Goal: Obtain resource: Find contact information

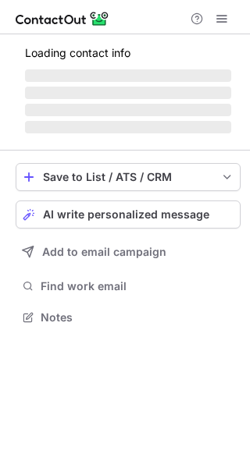
scroll to position [327, 250]
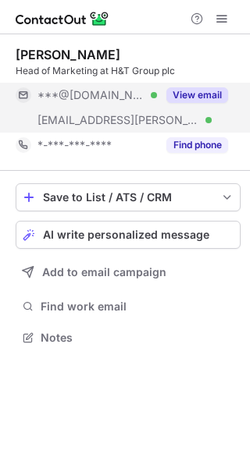
click at [200, 94] on button "View email" at bounding box center [197, 95] width 62 height 16
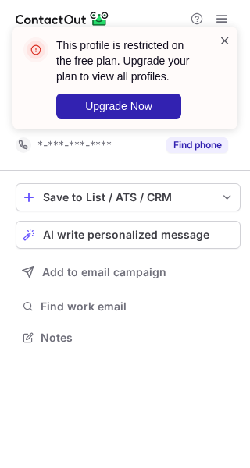
click at [224, 40] on span at bounding box center [224, 41] width 12 height 16
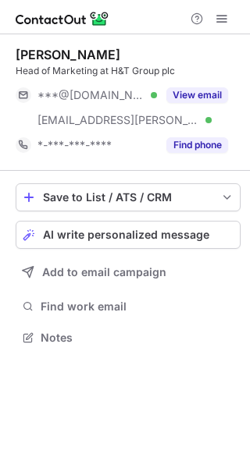
click at [222, 18] on div "This profile is restricted on the free plan. Upgrade your plan to view all prof…" at bounding box center [125, 84] width 250 height 147
click at [222, 18] on span at bounding box center [221, 18] width 12 height 12
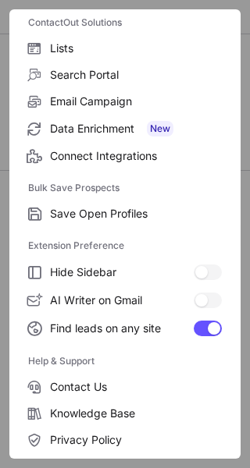
scroll to position [182, 0]
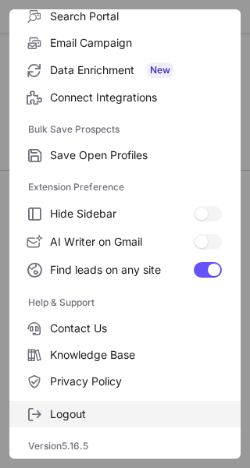
click at [131, 407] on label "Logout" at bounding box center [124, 414] width 231 height 27
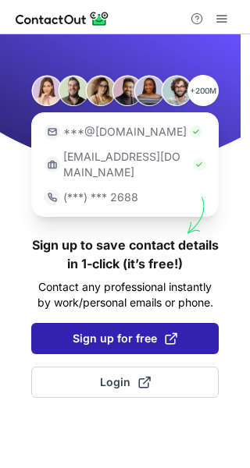
click at [130, 323] on button "Sign up for free" at bounding box center [124, 338] width 187 height 31
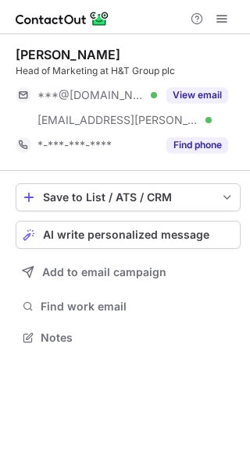
scroll to position [327, 250]
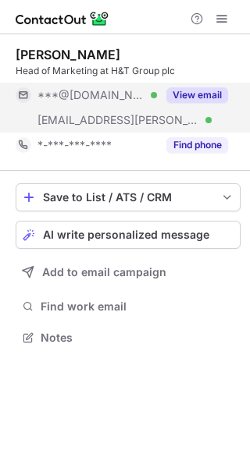
click at [208, 90] on button "View email" at bounding box center [197, 95] width 62 height 16
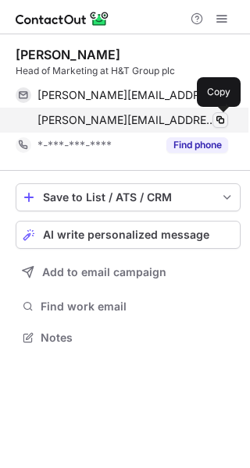
click at [223, 119] on span at bounding box center [220, 120] width 12 height 12
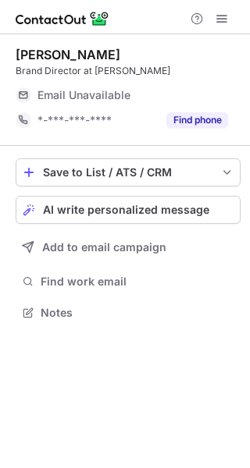
scroll to position [302, 250]
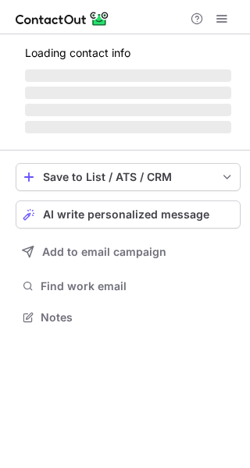
scroll to position [302, 250]
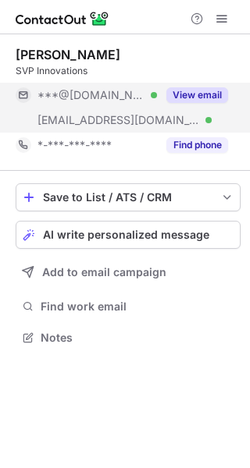
click at [197, 87] on button "View email" at bounding box center [197, 95] width 62 height 16
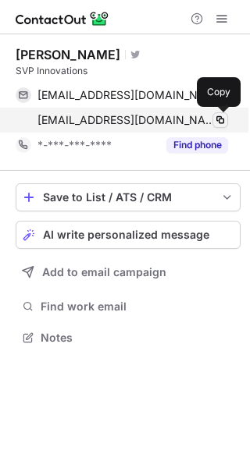
click at [221, 120] on span at bounding box center [220, 120] width 12 height 12
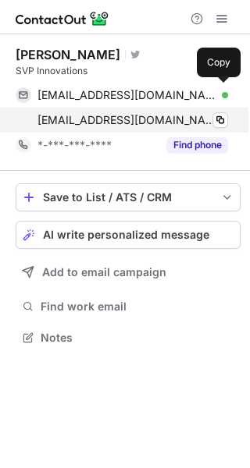
scroll to position [327, 250]
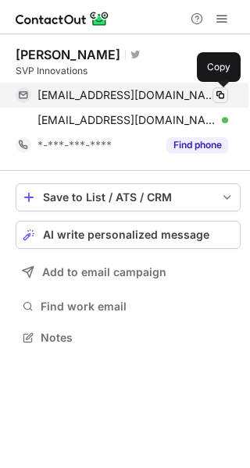
click at [222, 93] on span at bounding box center [220, 95] width 12 height 12
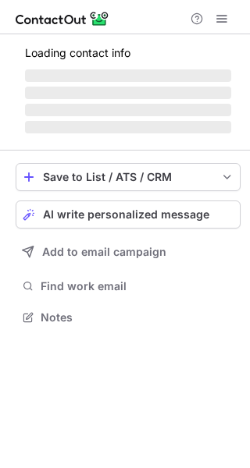
scroll to position [327, 250]
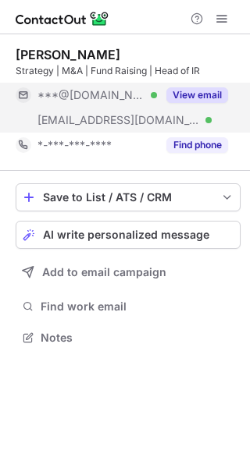
click at [204, 97] on button "View email" at bounding box center [197, 95] width 62 height 16
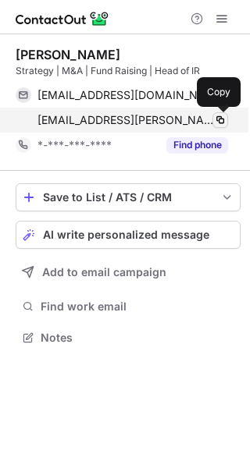
click at [222, 118] on span at bounding box center [220, 120] width 12 height 12
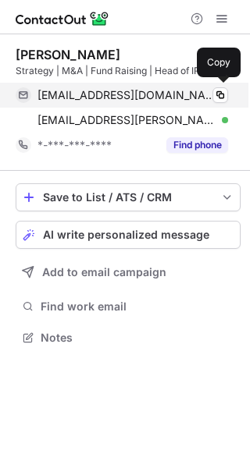
scroll to position [327, 250]
click at [222, 94] on span at bounding box center [220, 95] width 12 height 12
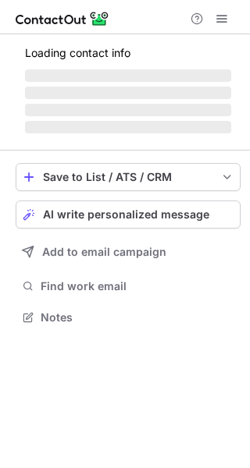
scroll to position [341, 250]
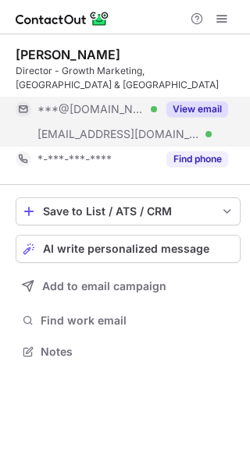
click at [185, 105] on button "View email" at bounding box center [197, 109] width 62 height 16
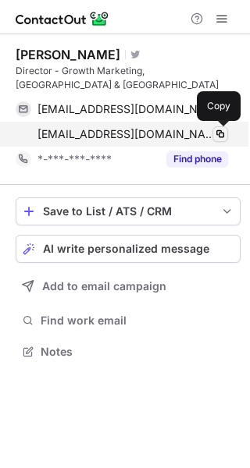
click at [220, 133] on span at bounding box center [220, 134] width 12 height 12
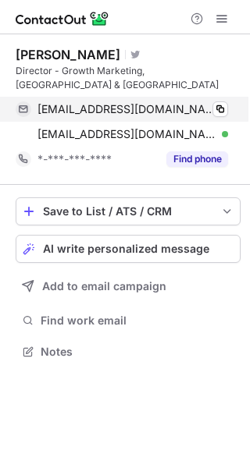
scroll to position [341, 250]
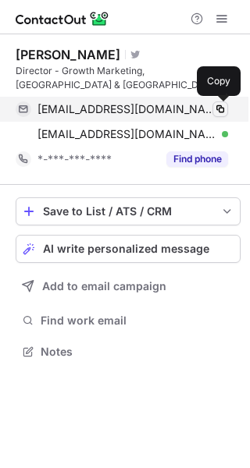
click at [221, 106] on span at bounding box center [220, 109] width 12 height 12
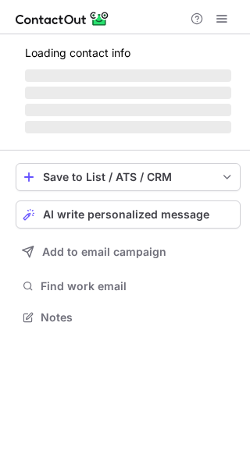
scroll to position [341, 250]
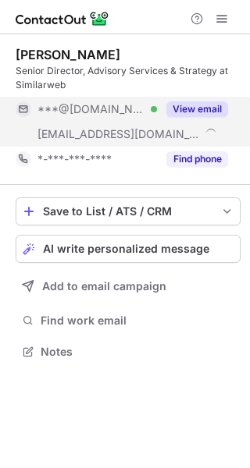
click at [201, 108] on button "View email" at bounding box center [197, 109] width 62 height 16
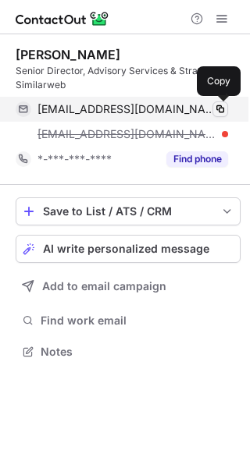
click at [219, 108] on span at bounding box center [220, 109] width 12 height 12
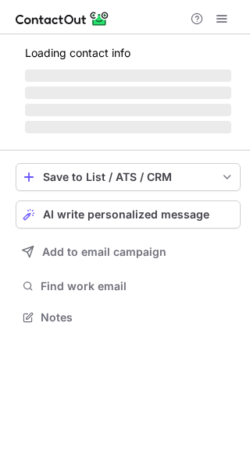
scroll to position [302, 250]
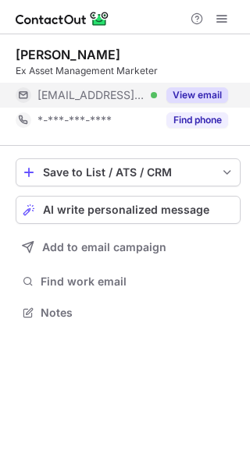
click at [197, 95] on button "View email" at bounding box center [197, 95] width 62 height 16
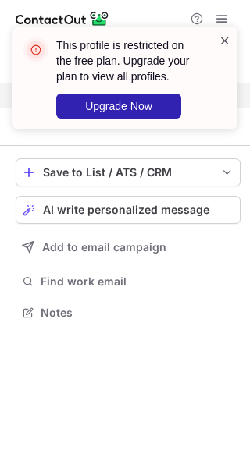
click at [226, 37] on span at bounding box center [224, 41] width 12 height 16
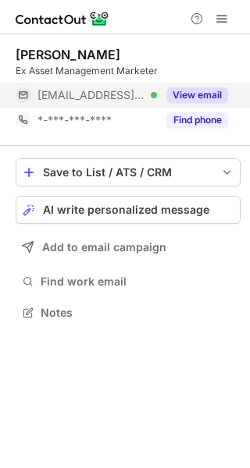
click at [218, 20] on div "This profile is restricted on the free plan. Upgrade your plan to view all prof…" at bounding box center [125, 84] width 250 height 147
click at [218, 20] on span at bounding box center [221, 18] width 12 height 12
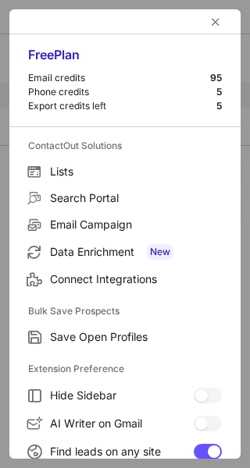
scroll to position [182, 0]
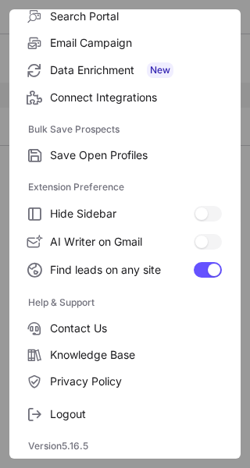
click at [144, 398] on div "Logout" at bounding box center [124, 411] width 231 height 33
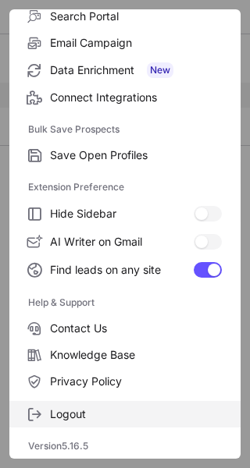
click at [142, 405] on label "Logout" at bounding box center [124, 414] width 231 height 27
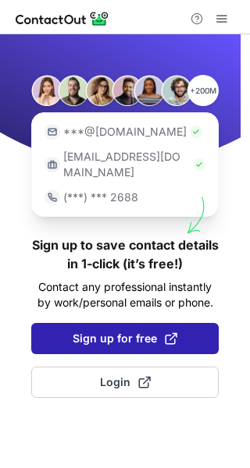
click at [144, 331] on span "Sign up for free" at bounding box center [125, 339] width 105 height 16
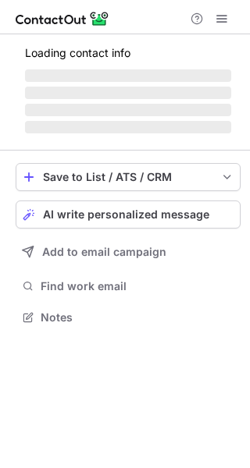
scroll to position [327, 250]
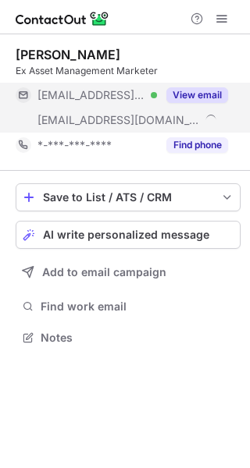
click at [195, 94] on button "View email" at bounding box center [197, 95] width 62 height 16
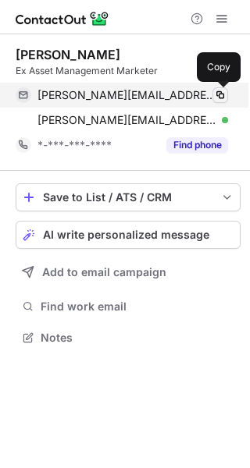
click at [223, 93] on span at bounding box center [220, 95] width 12 height 12
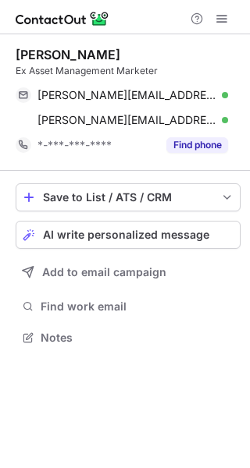
scroll to position [327, 250]
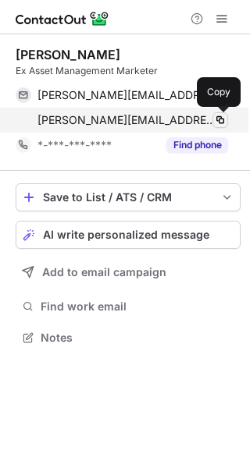
click at [221, 119] on span at bounding box center [220, 120] width 12 height 12
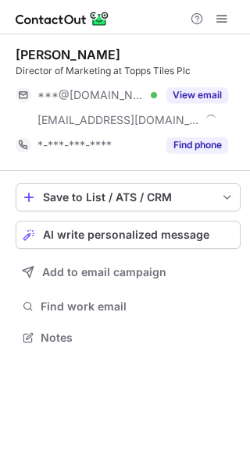
scroll to position [327, 250]
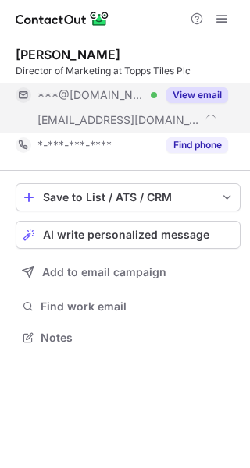
click at [202, 93] on button "View email" at bounding box center [197, 95] width 62 height 16
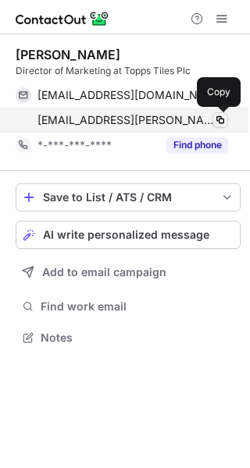
click at [220, 119] on span at bounding box center [220, 120] width 12 height 12
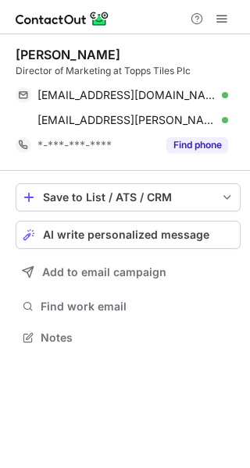
scroll to position [327, 250]
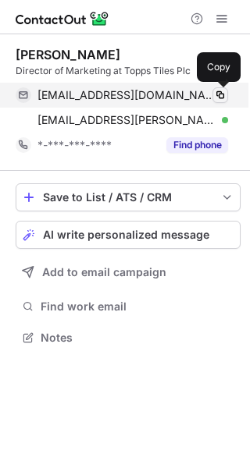
click at [220, 95] on span at bounding box center [220, 95] width 12 height 12
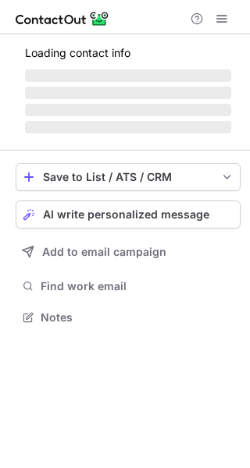
scroll to position [316, 250]
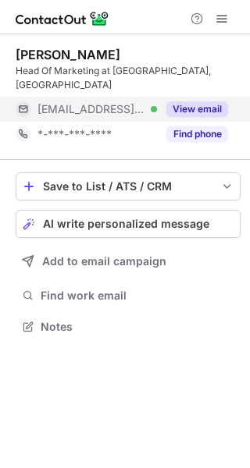
click at [204, 108] on button "View email" at bounding box center [197, 109] width 62 height 16
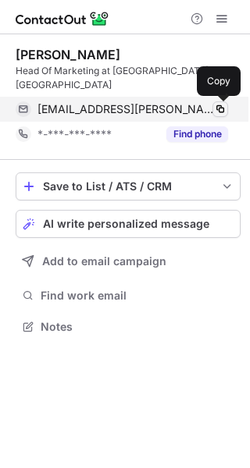
click at [221, 108] on span at bounding box center [220, 109] width 12 height 12
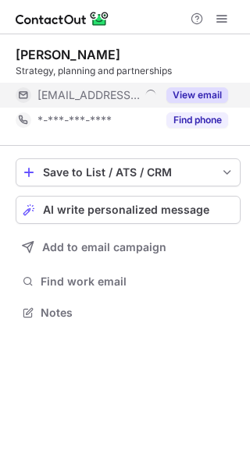
scroll to position [302, 250]
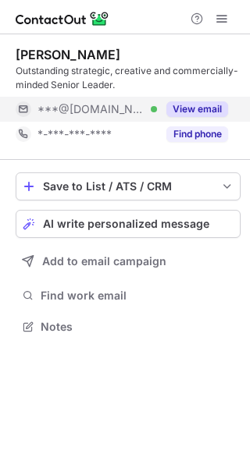
scroll to position [316, 250]
click at [183, 105] on button "View email" at bounding box center [197, 109] width 62 height 16
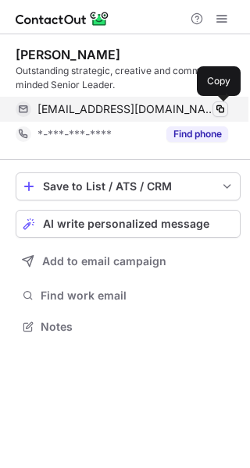
click at [222, 107] on span at bounding box center [220, 109] width 12 height 12
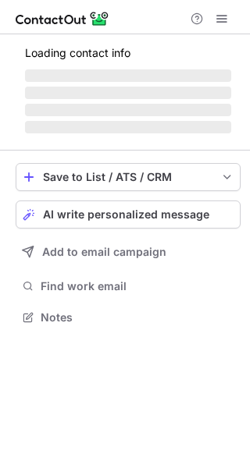
scroll to position [341, 250]
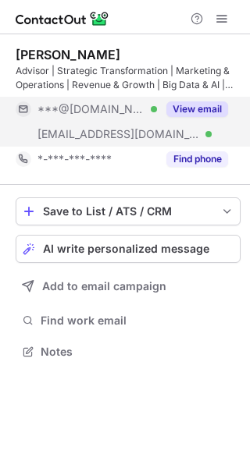
click at [201, 108] on button "View email" at bounding box center [197, 109] width 62 height 16
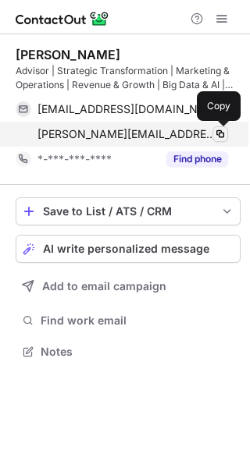
click at [220, 133] on span at bounding box center [220, 134] width 12 height 12
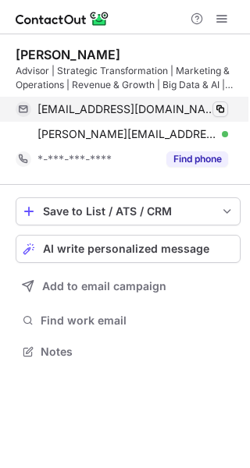
scroll to position [341, 250]
click at [217, 108] on span at bounding box center [220, 109] width 12 height 12
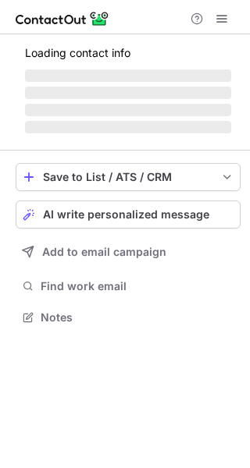
scroll to position [366, 250]
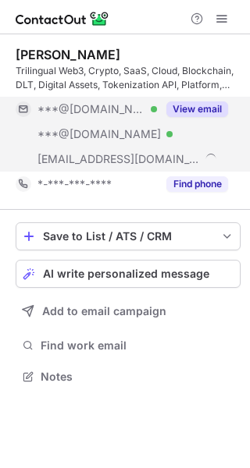
click at [200, 114] on button "View email" at bounding box center [197, 109] width 62 height 16
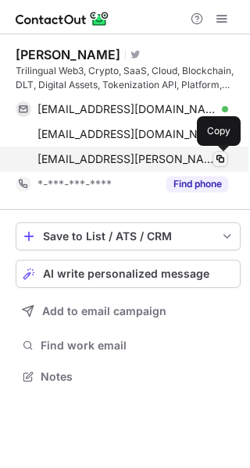
click at [219, 158] on span at bounding box center [220, 159] width 12 height 12
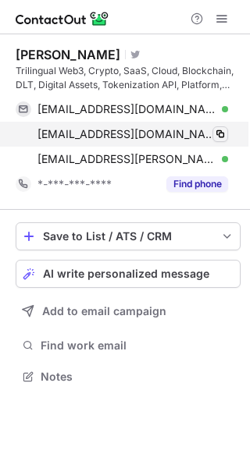
scroll to position [366, 250]
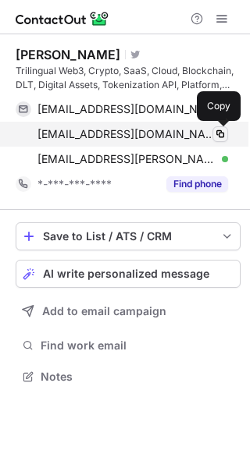
click at [217, 130] on span at bounding box center [220, 134] width 12 height 12
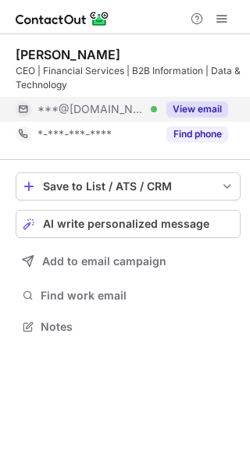
scroll to position [316, 250]
click at [203, 105] on button "View email" at bounding box center [197, 109] width 62 height 16
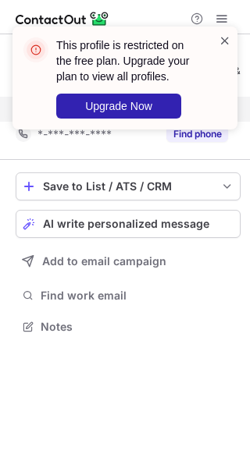
click at [227, 34] on span at bounding box center [224, 41] width 12 height 16
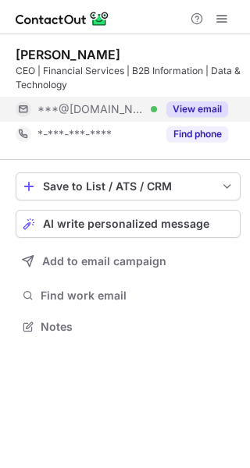
click at [224, 16] on div "This profile is restricted on the free plan. Upgrade your plan to view all prof…" at bounding box center [125, 84] width 250 height 147
click at [223, 16] on span at bounding box center [221, 18] width 12 height 12
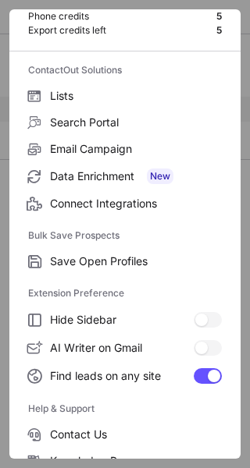
scroll to position [182, 0]
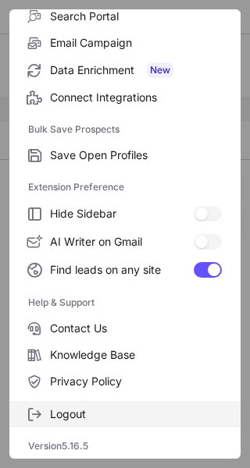
click at [147, 410] on span "Logout" at bounding box center [136, 414] width 172 height 14
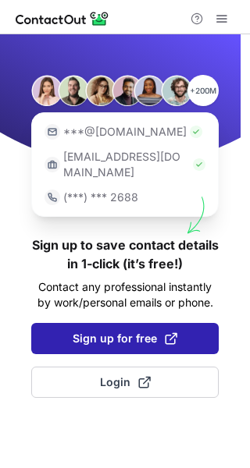
click at [165, 332] on span at bounding box center [171, 338] width 12 height 12
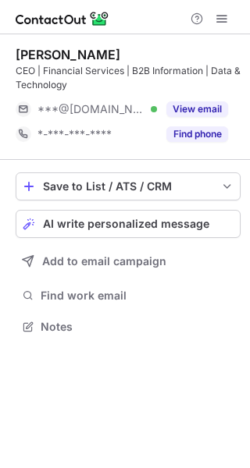
scroll to position [316, 250]
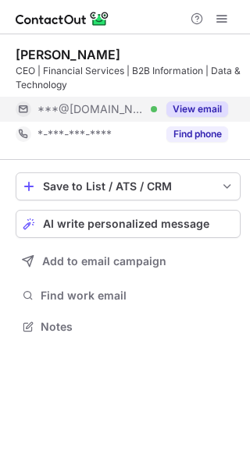
click at [204, 107] on button "View email" at bounding box center [197, 109] width 62 height 16
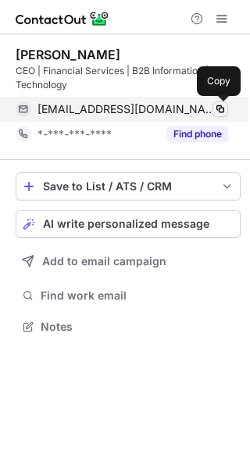
click at [222, 108] on span at bounding box center [220, 109] width 12 height 12
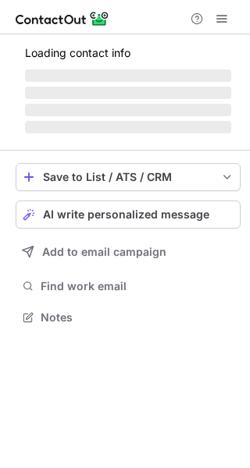
scroll to position [341, 250]
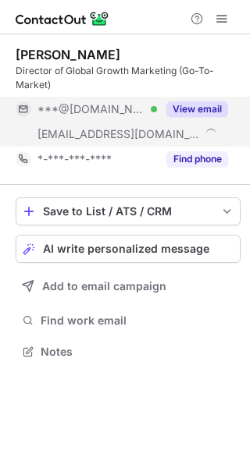
click at [188, 108] on button "View email" at bounding box center [197, 109] width 62 height 16
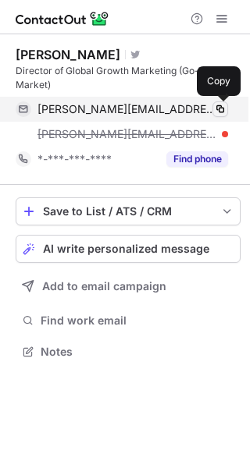
click at [222, 109] on span at bounding box center [220, 109] width 12 height 12
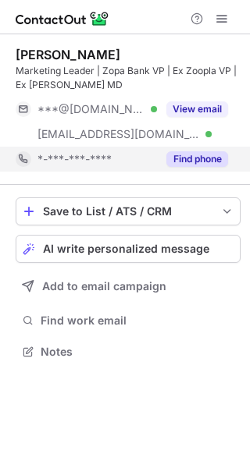
scroll to position [341, 250]
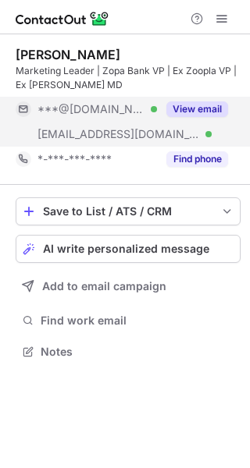
click at [204, 113] on button "View email" at bounding box center [197, 109] width 62 height 16
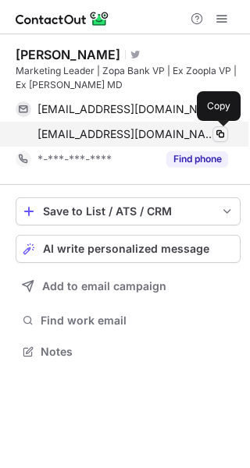
click at [220, 135] on span at bounding box center [220, 134] width 12 height 12
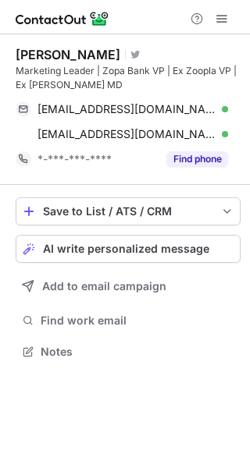
scroll to position [341, 250]
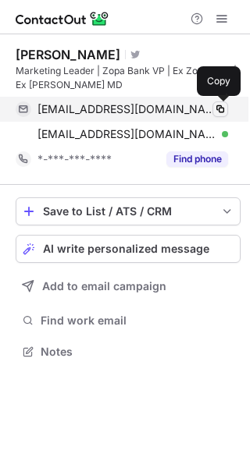
click at [219, 108] on span at bounding box center [220, 109] width 12 height 12
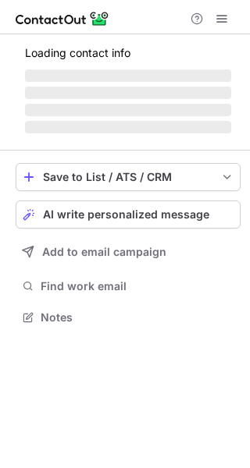
scroll to position [327, 250]
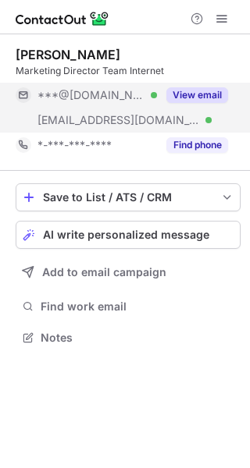
click at [203, 89] on button "View email" at bounding box center [197, 95] width 62 height 16
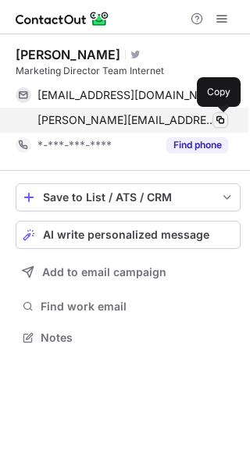
click at [222, 119] on span at bounding box center [220, 120] width 12 height 12
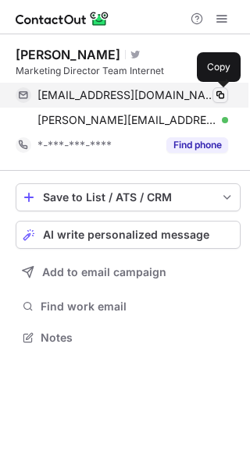
scroll to position [327, 250]
click at [220, 93] on span at bounding box center [220, 95] width 12 height 12
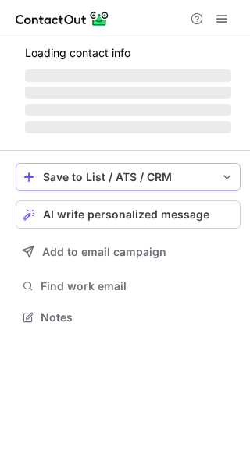
scroll to position [366, 250]
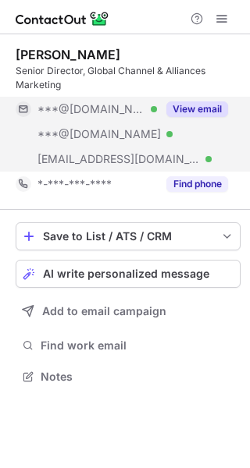
click at [194, 101] on button "View email" at bounding box center [197, 109] width 62 height 16
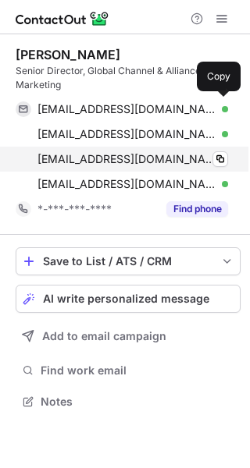
scroll to position [391, 250]
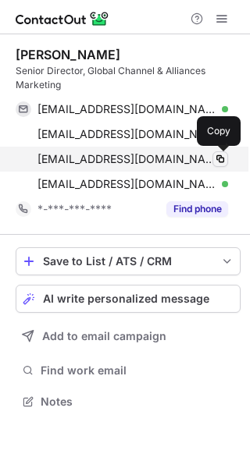
click at [219, 157] on span at bounding box center [220, 159] width 12 height 12
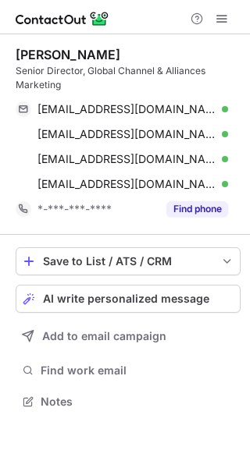
scroll to position [391, 250]
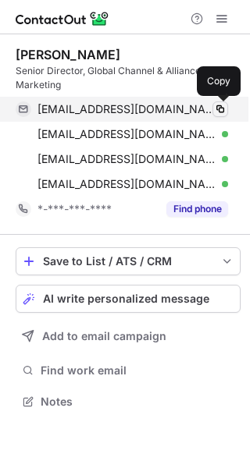
click at [220, 107] on span at bounding box center [220, 109] width 12 height 12
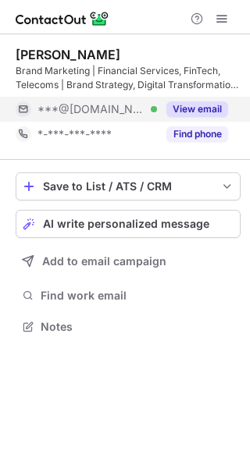
scroll to position [316, 250]
click at [194, 108] on button "View email" at bounding box center [197, 109] width 62 height 16
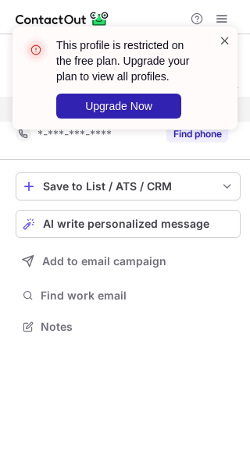
click at [223, 37] on span at bounding box center [224, 41] width 12 height 16
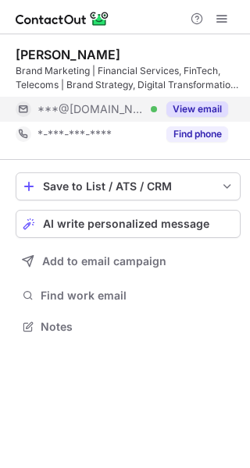
click at [217, 16] on div "This profile is restricted on the free plan. Upgrade your plan to view all prof…" at bounding box center [125, 84] width 250 height 147
click at [217, 16] on div "This profile is restricted on the free plan. Upgrade your plan to view all prof…" at bounding box center [125, 26] width 250 height 31
click at [217, 16] on span at bounding box center [221, 18] width 12 height 12
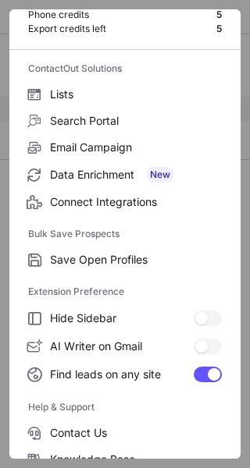
scroll to position [182, 0]
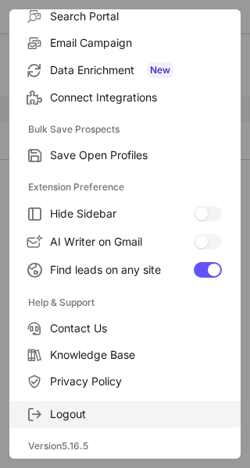
click at [124, 412] on span "Logout" at bounding box center [136, 414] width 172 height 14
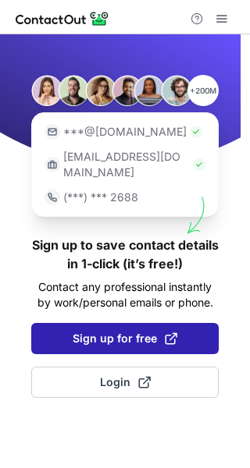
click at [134, 331] on span "Sign up for free" at bounding box center [125, 339] width 105 height 16
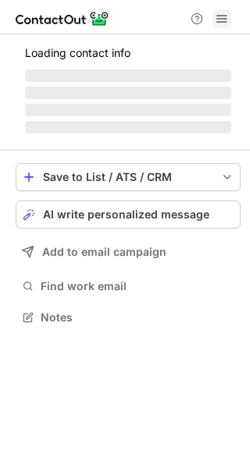
scroll to position [307, 250]
click at [218, 25] on span at bounding box center [221, 18] width 12 height 12
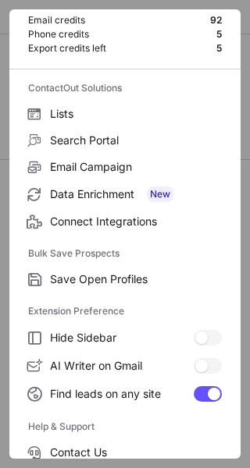
scroll to position [182, 0]
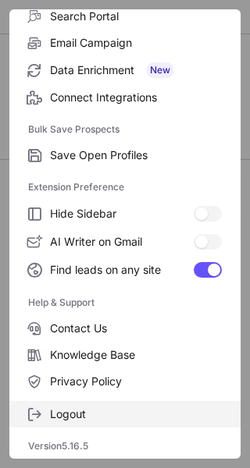
click at [124, 417] on span "Logout" at bounding box center [136, 414] width 172 height 14
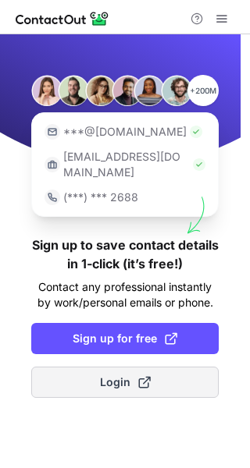
click at [127, 367] on button "Login" at bounding box center [124, 382] width 187 height 31
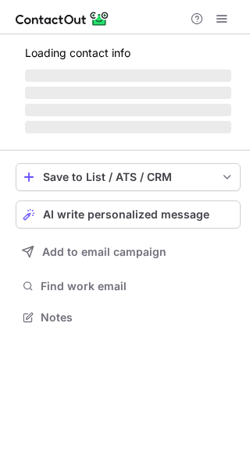
scroll to position [316, 250]
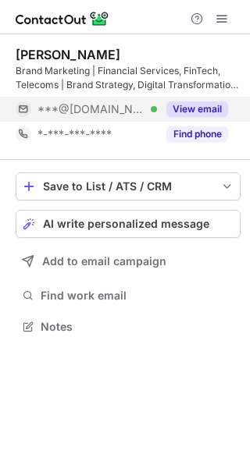
click at [206, 101] on button "View email" at bounding box center [197, 109] width 62 height 16
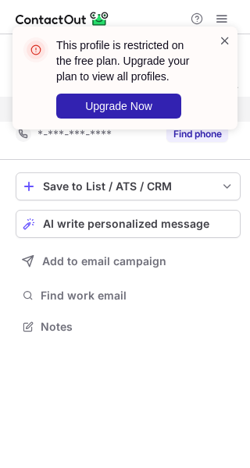
click at [224, 40] on span at bounding box center [224, 41] width 12 height 16
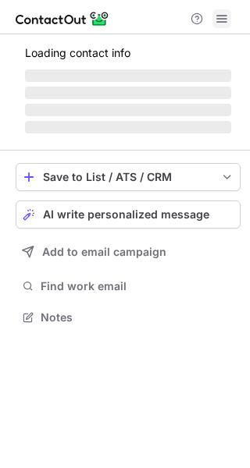
scroll to position [316, 250]
click at [215, 16] on button at bounding box center [221, 18] width 19 height 19
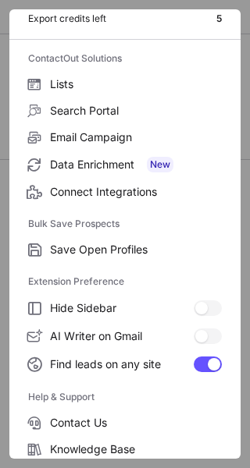
scroll to position [182, 0]
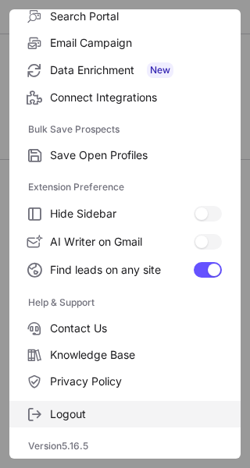
click at [140, 414] on span "Logout" at bounding box center [136, 414] width 172 height 14
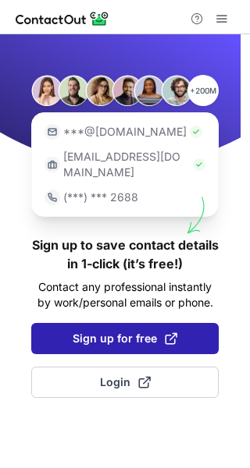
click at [132, 331] on span "Sign up for free" at bounding box center [125, 339] width 105 height 16
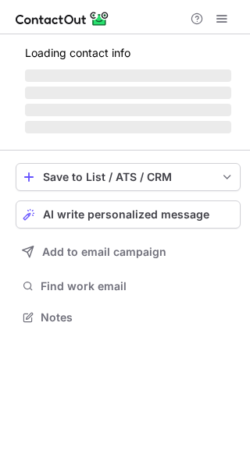
scroll to position [307, 250]
click at [226, 24] on span at bounding box center [221, 18] width 12 height 12
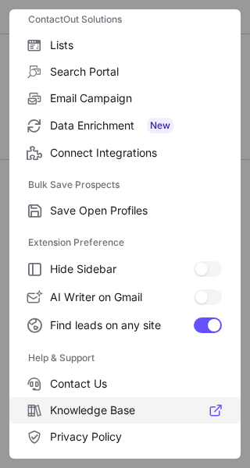
scroll to position [182, 0]
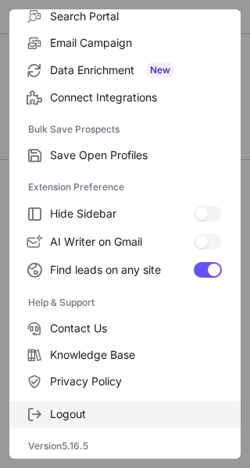
click at [150, 411] on span "Logout" at bounding box center [136, 414] width 172 height 14
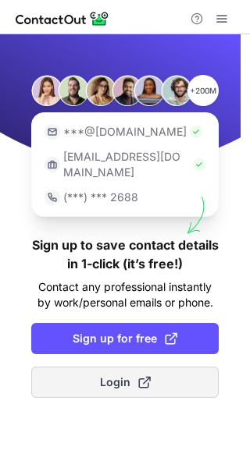
click at [144, 376] on span at bounding box center [144, 382] width 12 height 12
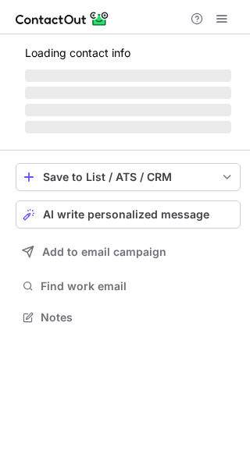
scroll to position [316, 250]
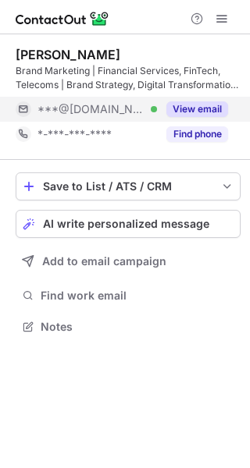
click at [200, 112] on button "View email" at bounding box center [197, 109] width 62 height 16
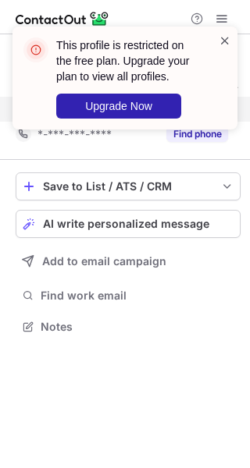
click at [222, 37] on span at bounding box center [224, 41] width 12 height 16
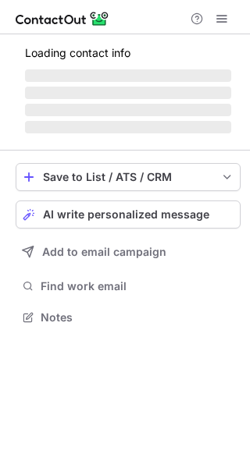
scroll to position [316, 250]
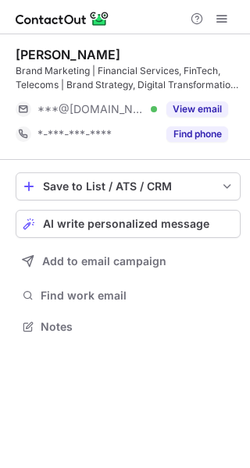
click at [224, 7] on div at bounding box center [125, 17] width 250 height 34
click at [224, 13] on span at bounding box center [221, 18] width 12 height 12
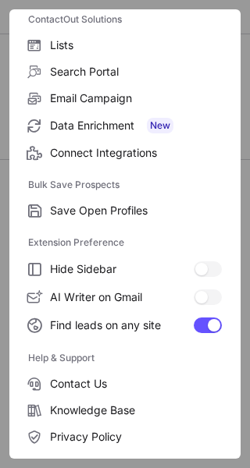
scroll to position [182, 0]
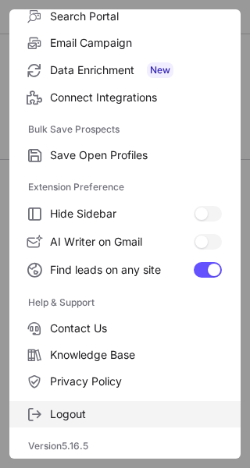
click at [126, 402] on label "Logout" at bounding box center [124, 414] width 231 height 27
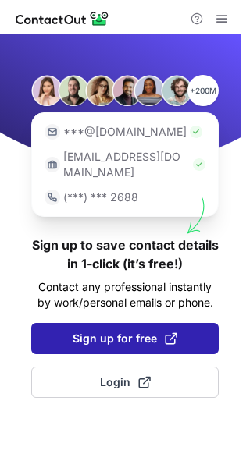
click at [134, 331] on span "Sign up for free" at bounding box center [125, 339] width 105 height 16
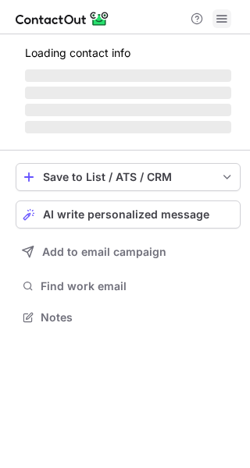
scroll to position [307, 250]
click at [215, 24] on span at bounding box center [221, 18] width 12 height 12
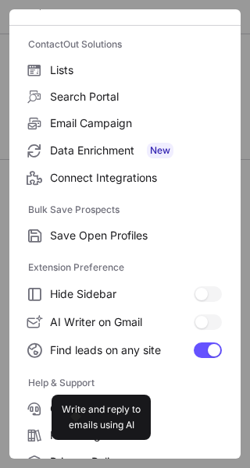
scroll to position [182, 0]
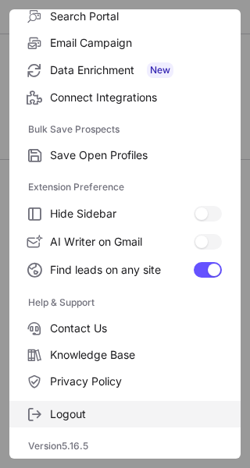
click at [124, 423] on label "Logout" at bounding box center [124, 414] width 231 height 27
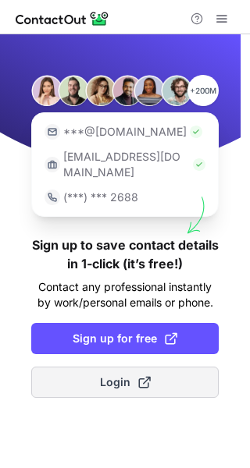
click at [130, 375] on span "Login" at bounding box center [125, 383] width 51 height 16
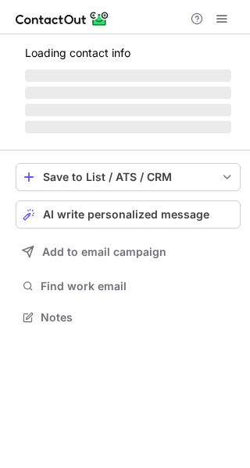
scroll to position [316, 250]
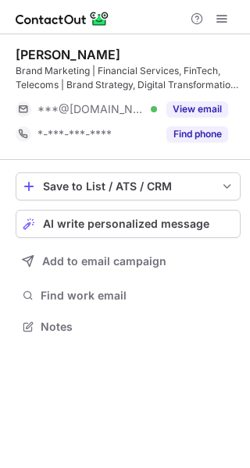
click at [213, 91] on div "Brand Marketing | Financial Services, FinTech, Telecoms | Brand Strategy, Digit…" at bounding box center [128, 78] width 225 height 28
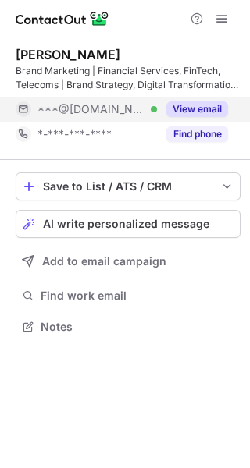
click at [212, 104] on button "View email" at bounding box center [197, 109] width 62 height 16
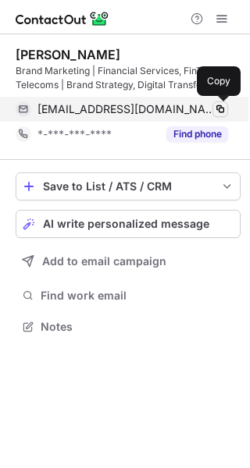
click at [220, 108] on span at bounding box center [220, 109] width 12 height 12
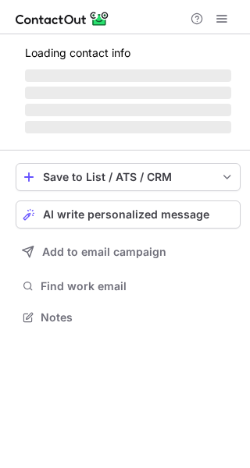
scroll to position [327, 250]
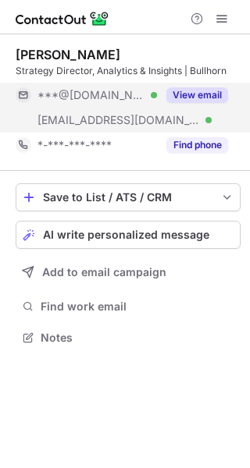
click at [194, 98] on button "View email" at bounding box center [197, 95] width 62 height 16
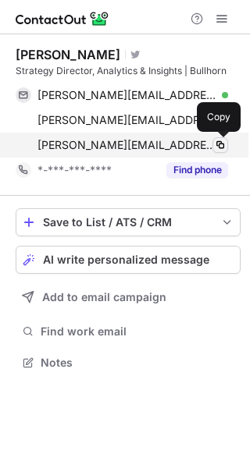
click at [219, 140] on span at bounding box center [220, 145] width 12 height 12
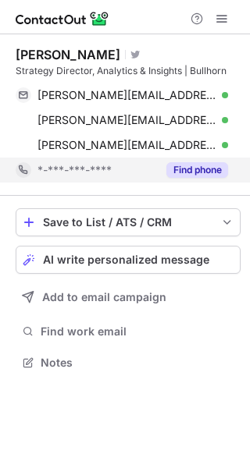
scroll to position [352, 250]
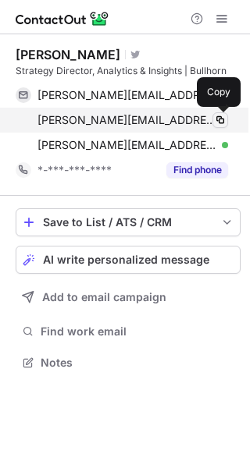
click at [220, 120] on span at bounding box center [220, 120] width 12 height 12
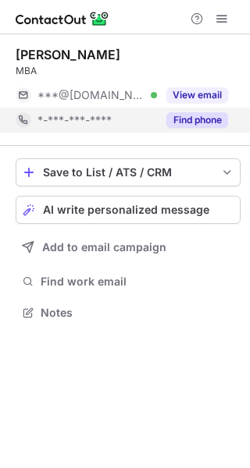
scroll to position [302, 250]
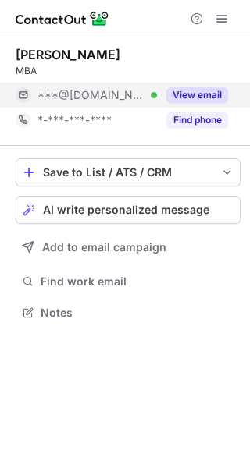
click at [198, 96] on button "View email" at bounding box center [197, 95] width 62 height 16
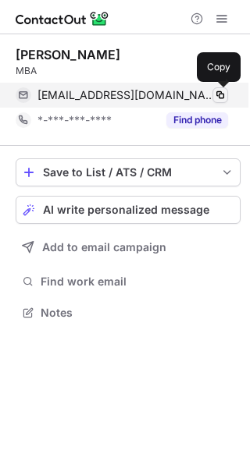
click at [220, 92] on span at bounding box center [220, 95] width 12 height 12
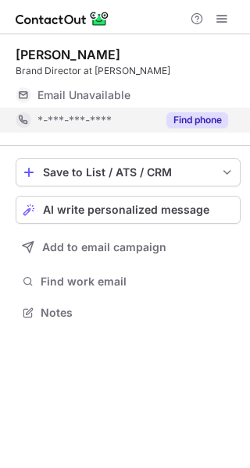
scroll to position [302, 250]
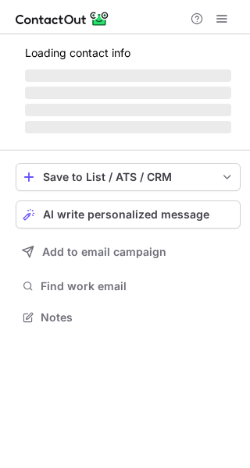
scroll to position [302, 250]
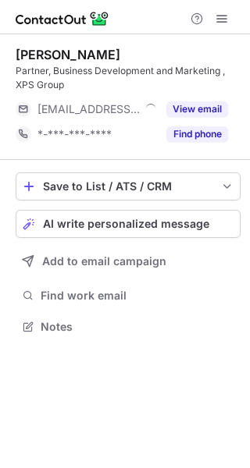
scroll to position [316, 250]
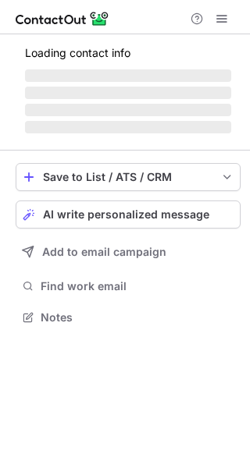
scroll to position [302, 250]
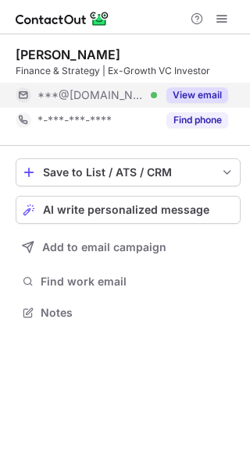
click at [197, 91] on button "View email" at bounding box center [197, 95] width 62 height 16
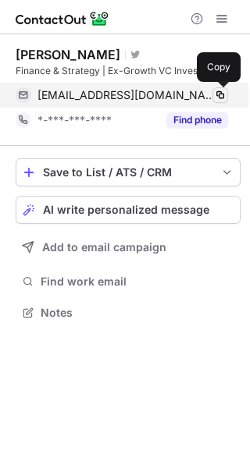
click at [222, 94] on span at bounding box center [220, 95] width 12 height 12
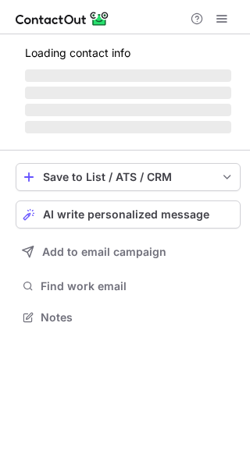
scroll to position [352, 250]
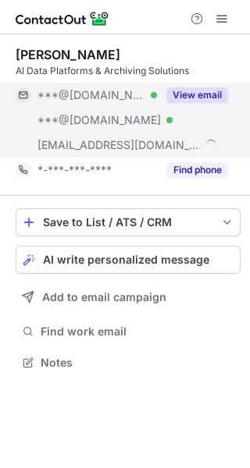
click at [186, 88] on button "View email" at bounding box center [197, 95] width 62 height 16
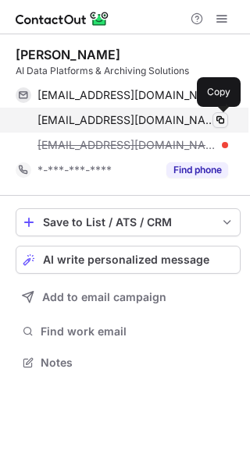
click at [218, 119] on span at bounding box center [220, 120] width 12 height 12
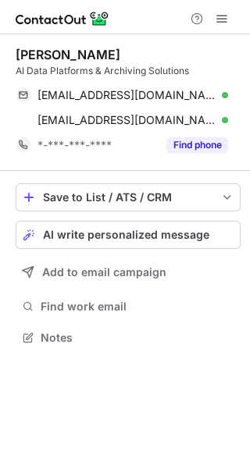
scroll to position [327, 250]
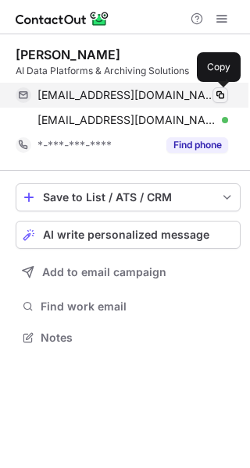
click at [221, 94] on span at bounding box center [220, 95] width 12 height 12
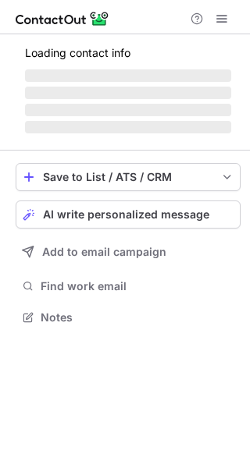
scroll to position [341, 250]
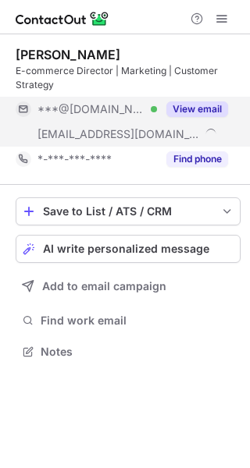
click at [206, 105] on button "View email" at bounding box center [197, 109] width 62 height 16
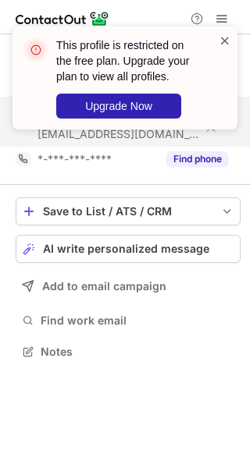
click at [222, 41] on span at bounding box center [224, 41] width 12 height 16
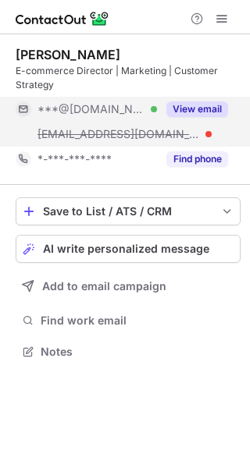
click at [221, 23] on div "This profile is restricted on the free plan. Upgrade your plan to view all prof…" at bounding box center [125, 84] width 250 height 147
click at [221, 23] on span at bounding box center [221, 18] width 12 height 12
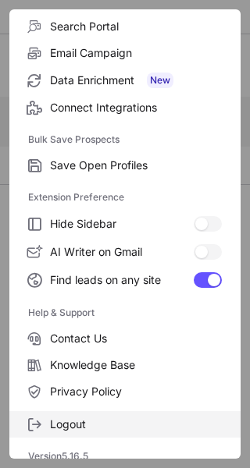
scroll to position [182, 0]
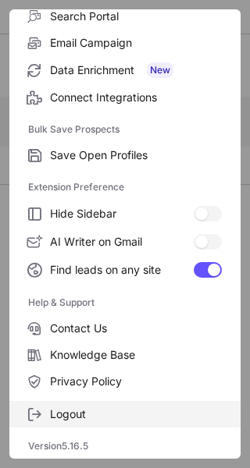
click at [137, 414] on span "Logout" at bounding box center [136, 414] width 172 height 14
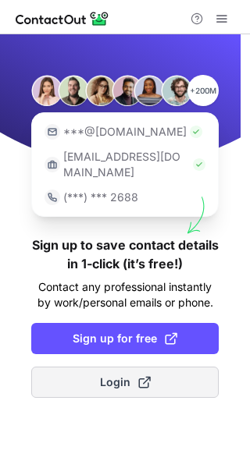
click at [138, 376] on span at bounding box center [144, 382] width 12 height 12
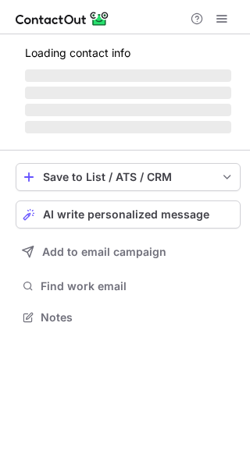
scroll to position [316, 250]
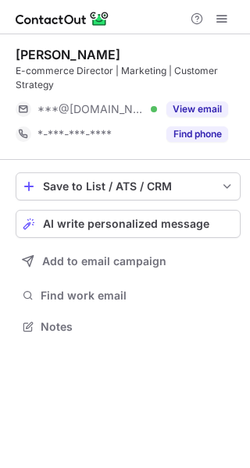
click at [196, 113] on button "View email" at bounding box center [197, 109] width 62 height 16
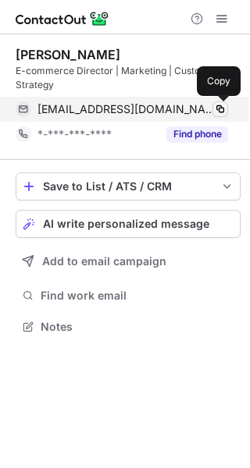
click at [221, 110] on span at bounding box center [220, 109] width 12 height 12
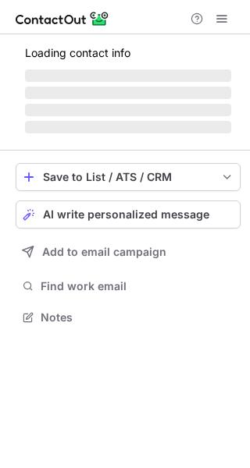
scroll to position [302, 250]
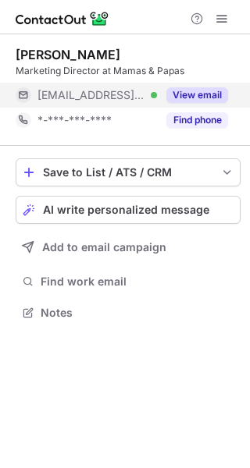
click at [187, 98] on button "View email" at bounding box center [197, 95] width 62 height 16
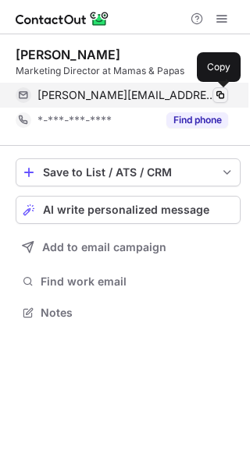
click at [218, 93] on span at bounding box center [220, 95] width 12 height 12
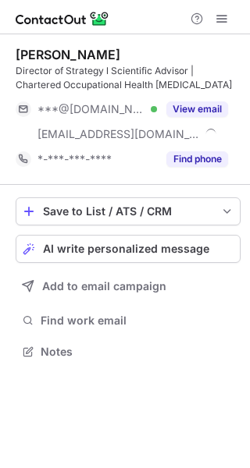
scroll to position [341, 250]
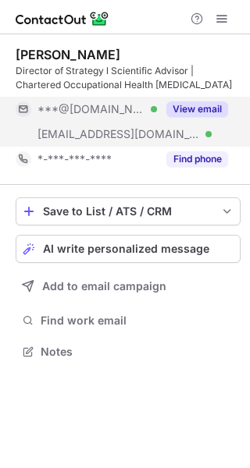
click at [195, 108] on button "View email" at bounding box center [197, 109] width 62 height 16
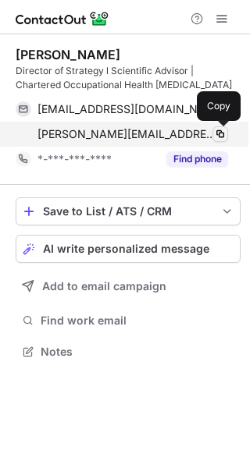
click at [223, 130] on span at bounding box center [220, 134] width 12 height 12
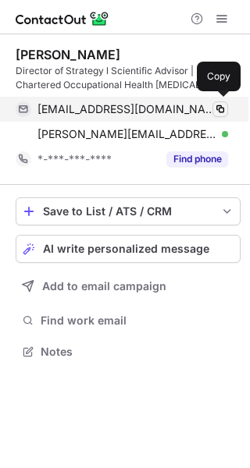
scroll to position [341, 250]
click at [221, 109] on span at bounding box center [220, 109] width 12 height 12
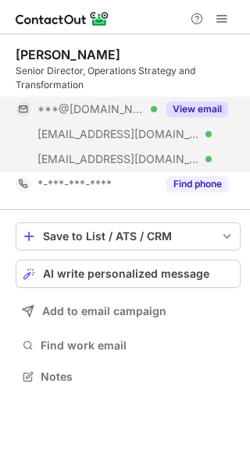
scroll to position [366, 250]
click at [211, 104] on button "View email" at bounding box center [197, 109] width 62 height 16
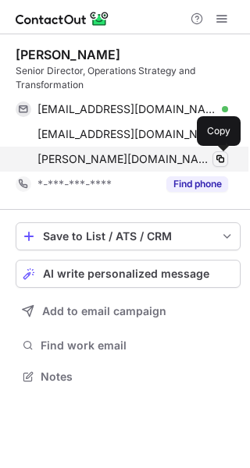
click at [221, 157] on span at bounding box center [220, 159] width 12 height 12
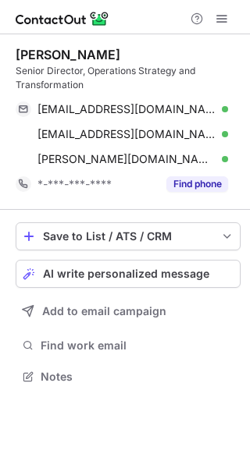
scroll to position [366, 250]
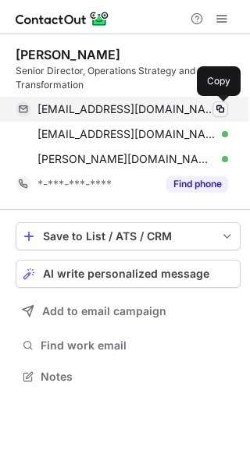
click at [221, 108] on span at bounding box center [220, 109] width 12 height 12
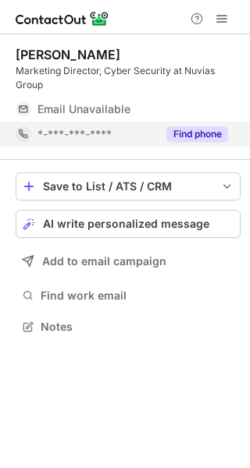
scroll to position [316, 250]
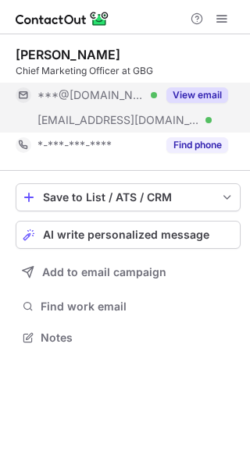
scroll to position [327, 250]
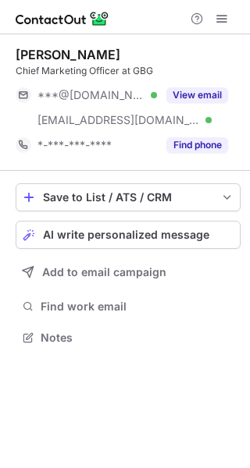
click at [197, 78] on div "[PERSON_NAME] Chief Marketing Officer at GBG ***@[DOMAIN_NAME] Verified [EMAIL_…" at bounding box center [128, 102] width 225 height 111
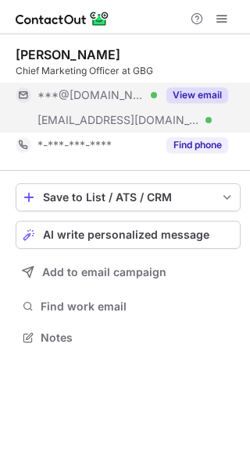
click at [197, 88] on button "View email" at bounding box center [197, 95] width 62 height 16
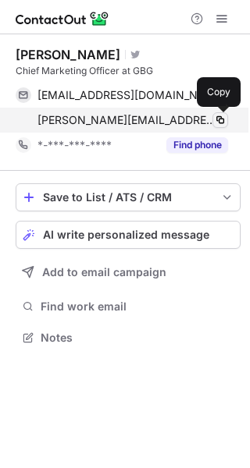
click at [219, 119] on span at bounding box center [220, 120] width 12 height 12
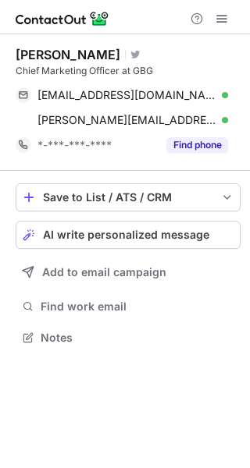
scroll to position [327, 250]
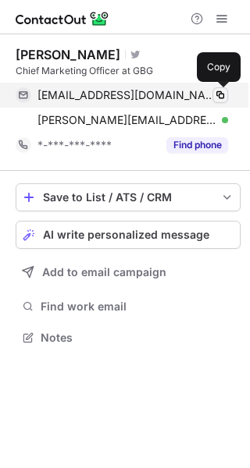
click at [222, 96] on span at bounding box center [220, 95] width 12 height 12
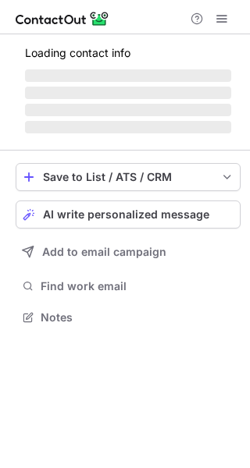
scroll to position [316, 250]
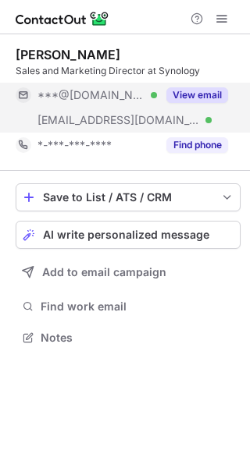
click at [184, 101] on button "View email" at bounding box center [197, 95] width 62 height 16
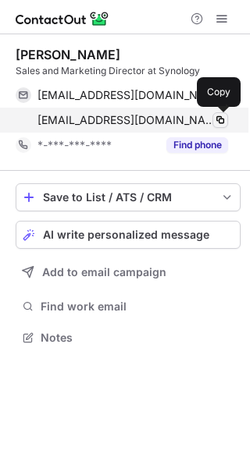
click at [220, 121] on span at bounding box center [220, 120] width 12 height 12
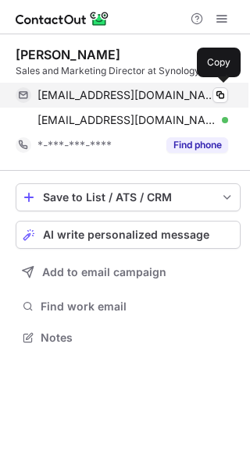
scroll to position [327, 250]
click at [219, 93] on span at bounding box center [220, 95] width 12 height 12
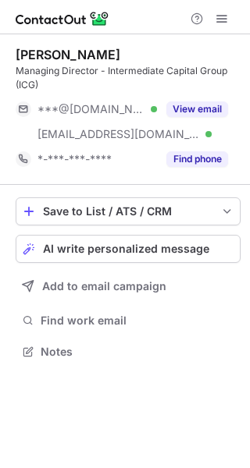
scroll to position [341, 250]
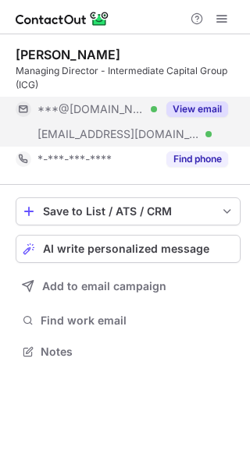
click at [204, 108] on button "View email" at bounding box center [197, 109] width 62 height 16
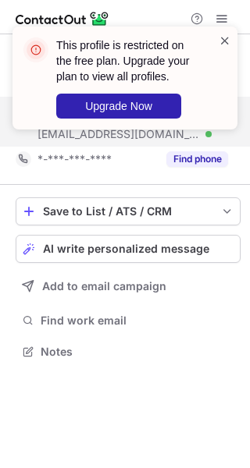
click at [225, 41] on span at bounding box center [224, 41] width 12 height 16
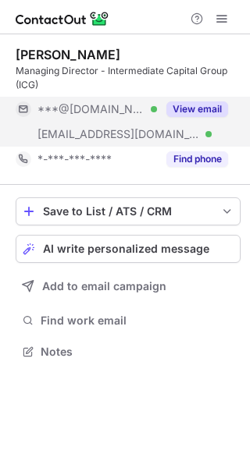
click at [219, 20] on div "This profile is restricted on the free plan. Upgrade your plan to view all prof…" at bounding box center [125, 84] width 250 height 147
click at [219, 20] on div "This profile is restricted on the free plan. Upgrade your plan to view all prof…" at bounding box center [125, 26] width 250 height 31
click at [219, 20] on span at bounding box center [221, 18] width 12 height 12
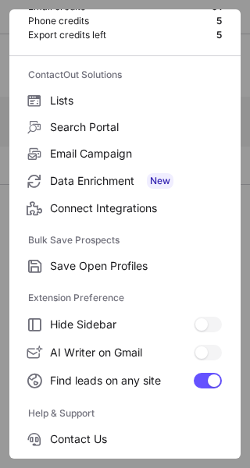
scroll to position [182, 0]
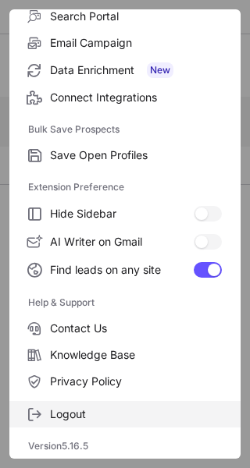
click at [98, 406] on label "Logout" at bounding box center [124, 414] width 231 height 27
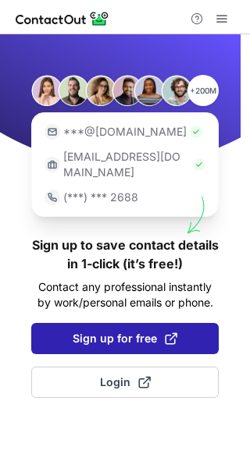
click at [119, 331] on span "Sign up for free" at bounding box center [125, 339] width 105 height 16
